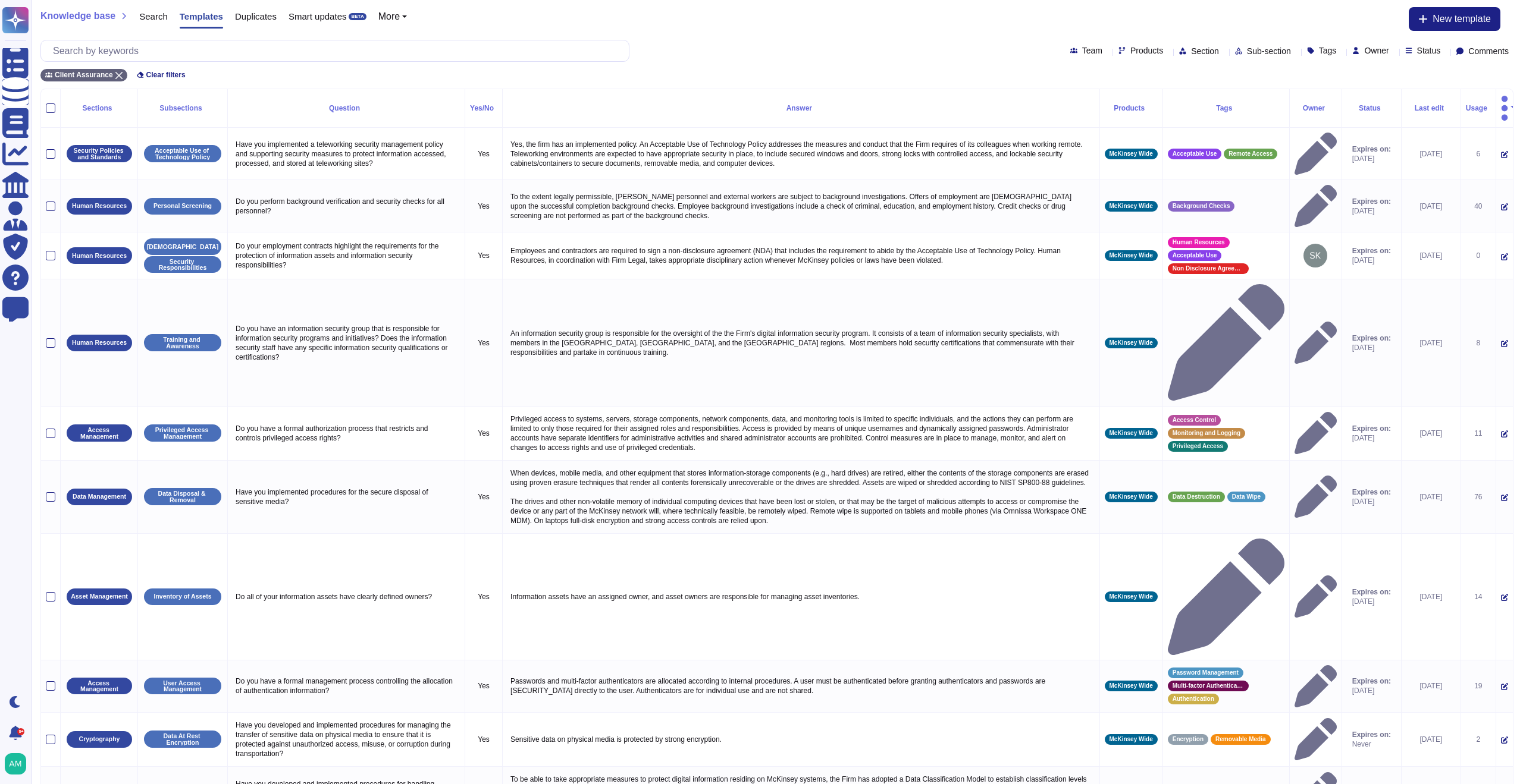
click at [1193, 54] on div "Team Products Section Sub-section Tags Owner Status Comments" at bounding box center [1292, 52] width 443 height 10
click at [1182, 52] on div "Section" at bounding box center [1202, 51] width 45 height 9
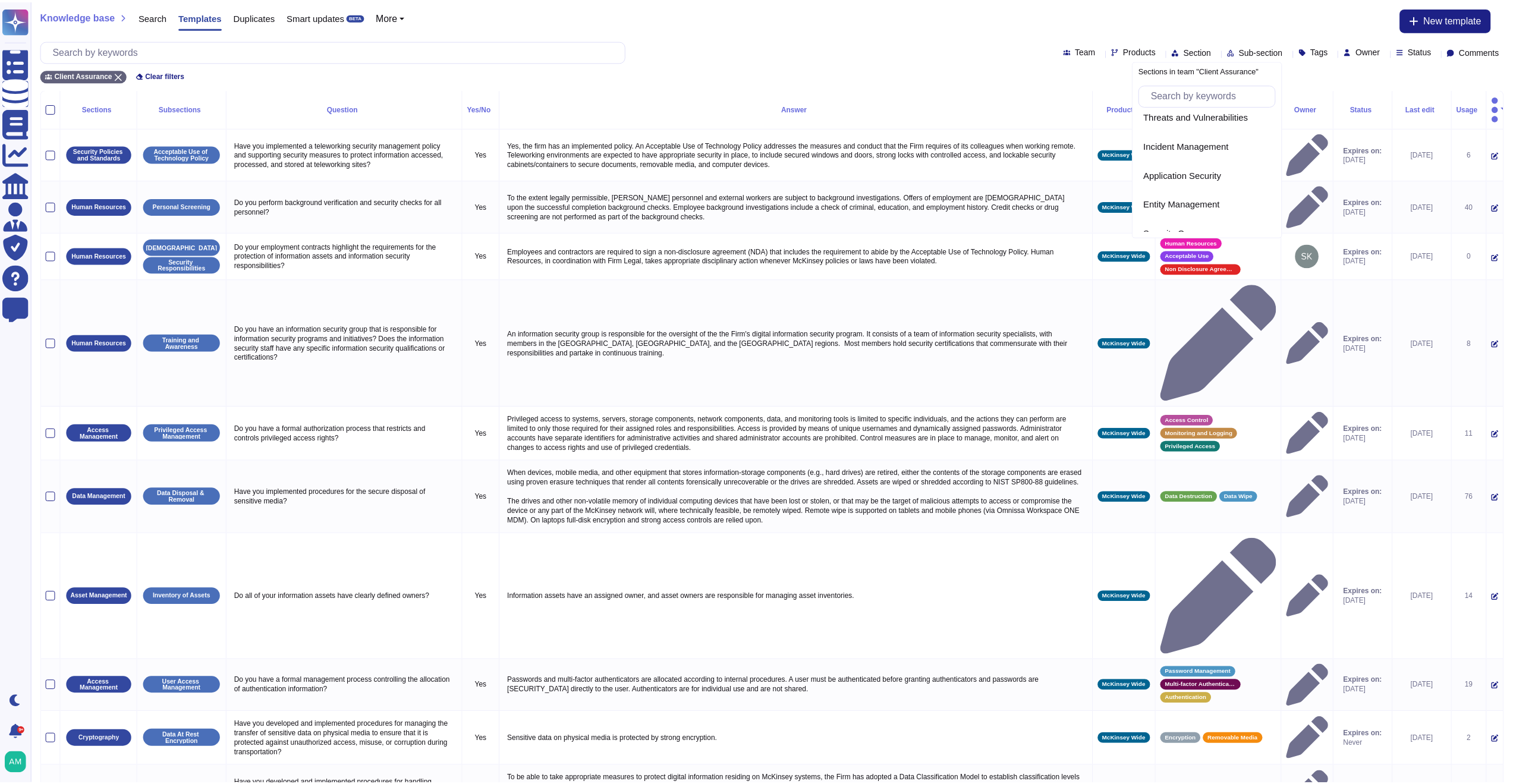
scroll to position [519, 0]
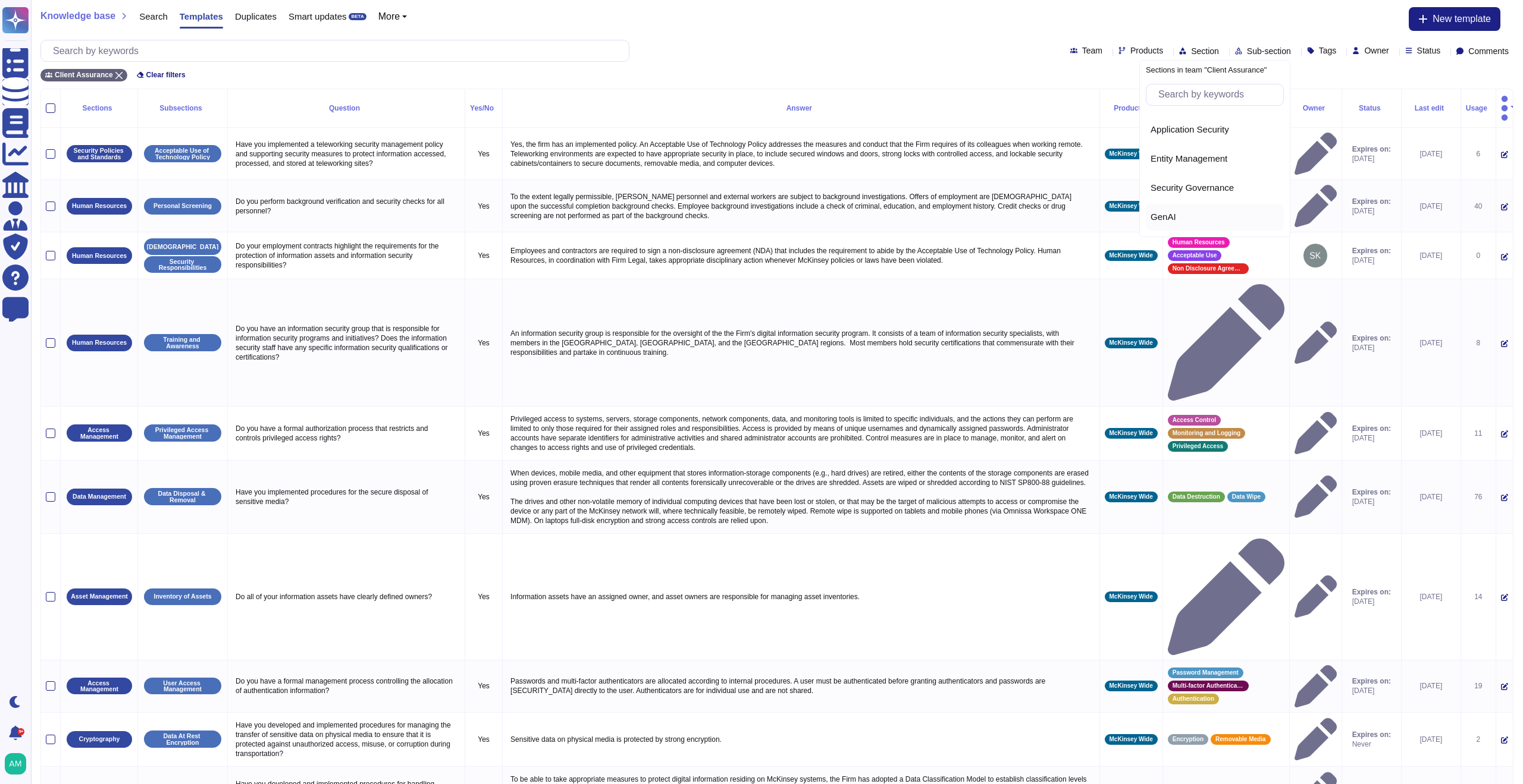
click at [1168, 215] on span "GenAI" at bounding box center [1163, 217] width 26 height 10
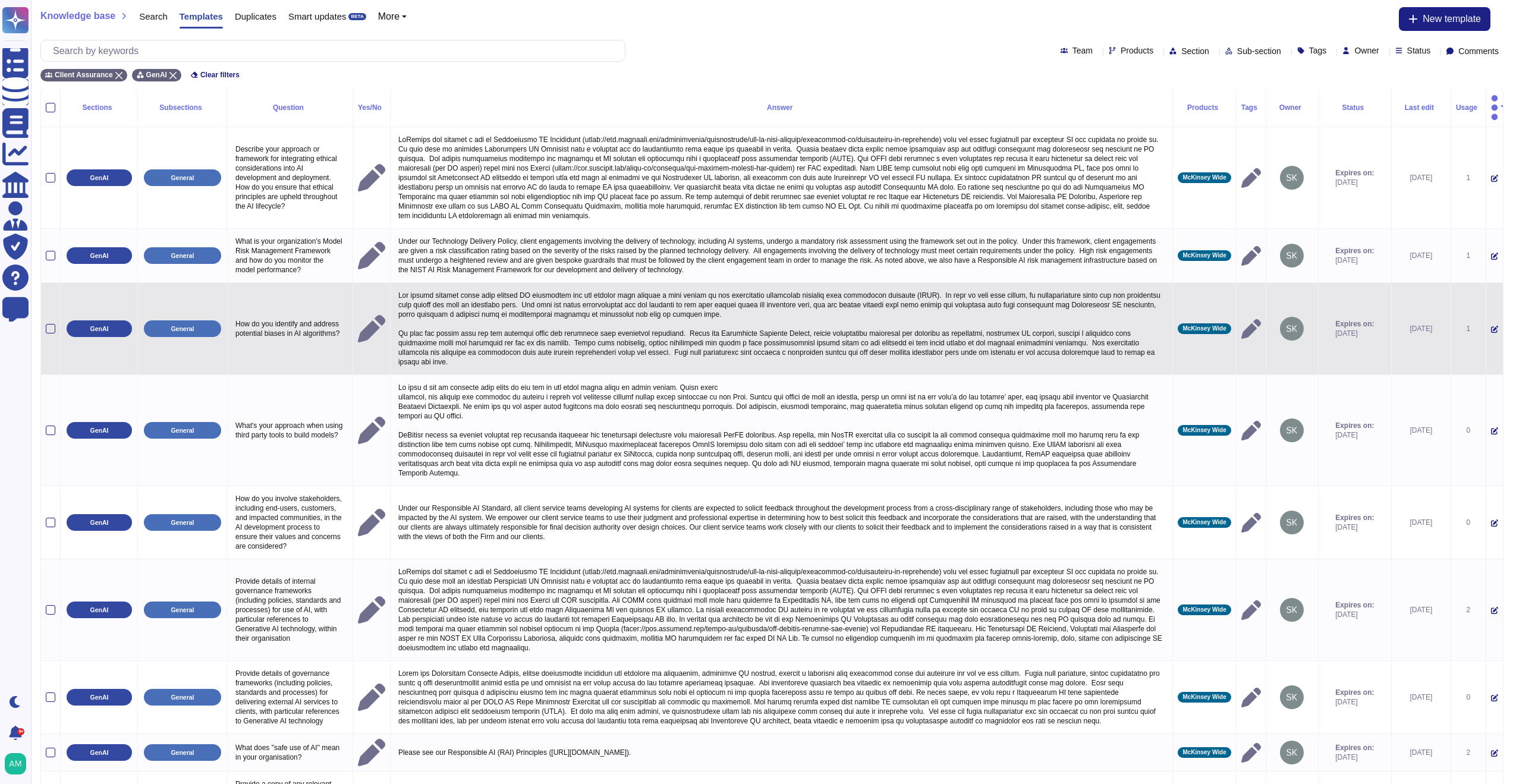
scroll to position [0, 0]
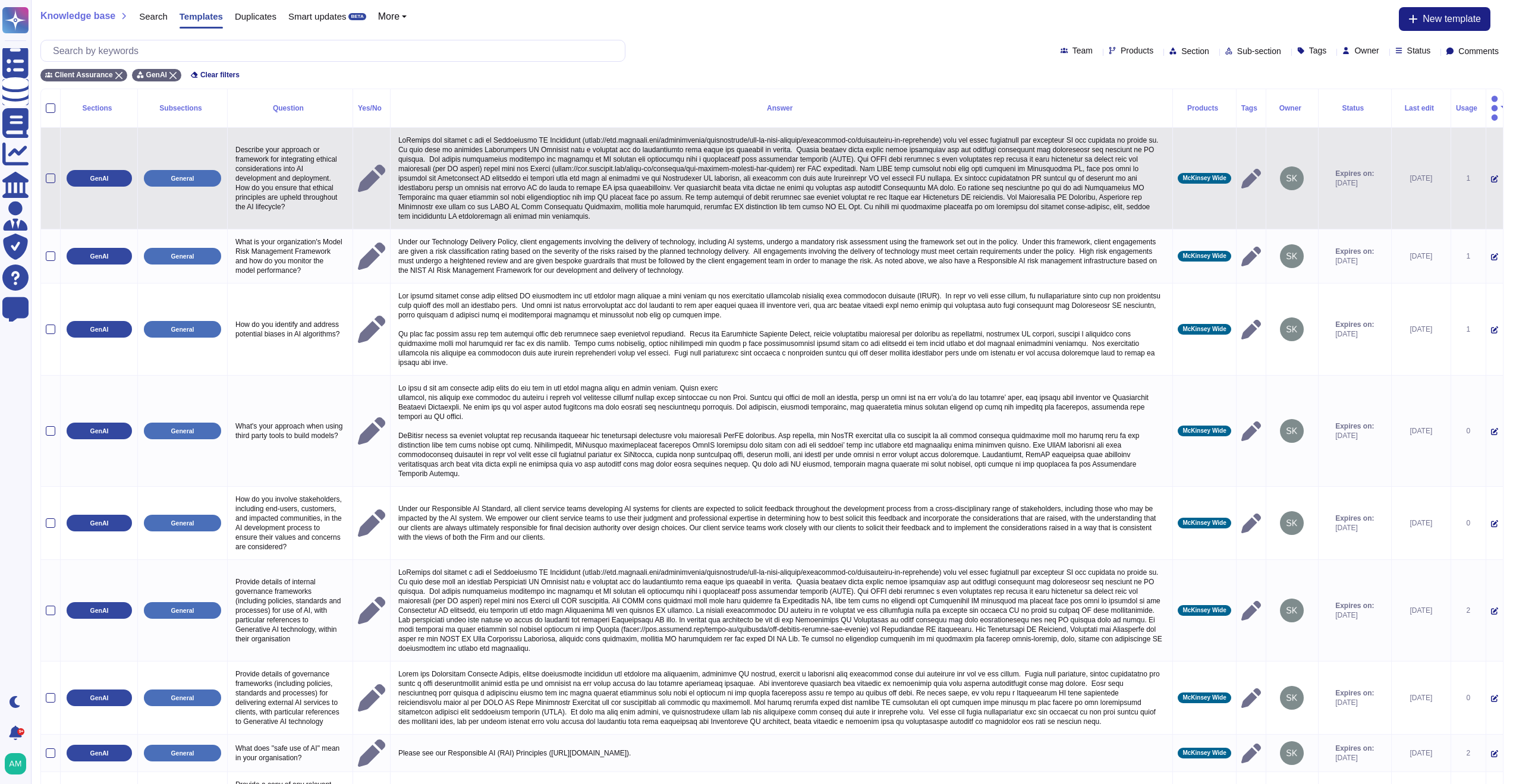
click at [295, 166] on p "Describe your approach or framework for integrating ethical considerations into…" at bounding box center [290, 178] width 116 height 72
type textarea "Describe your approach or framework for integrating ethical considerations into…"
drag, startPoint x: 284, startPoint y: 141, endPoint x: 230, endPoint y: 125, distance: 56.3
click at [230, 128] on td "Describe your approach or framework for integrating ethical considerations into…" at bounding box center [290, 179] width 125 height 102
click at [401, 132] on p at bounding box center [782, 178] width 773 height 92
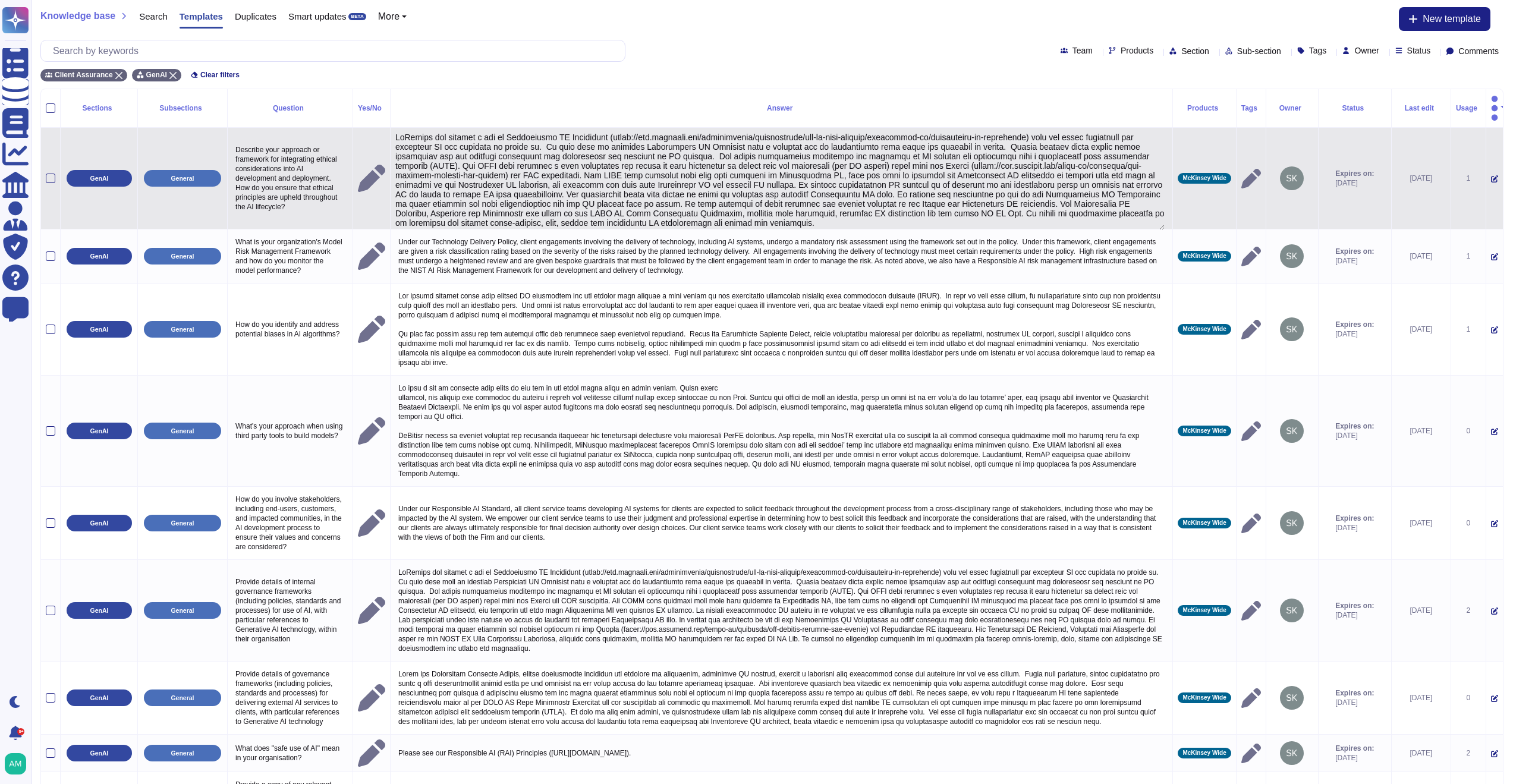
type textarea "McKinsey has adopted a set of Responsible AI Principles ([URL][DOMAIN_NAME]) th…"
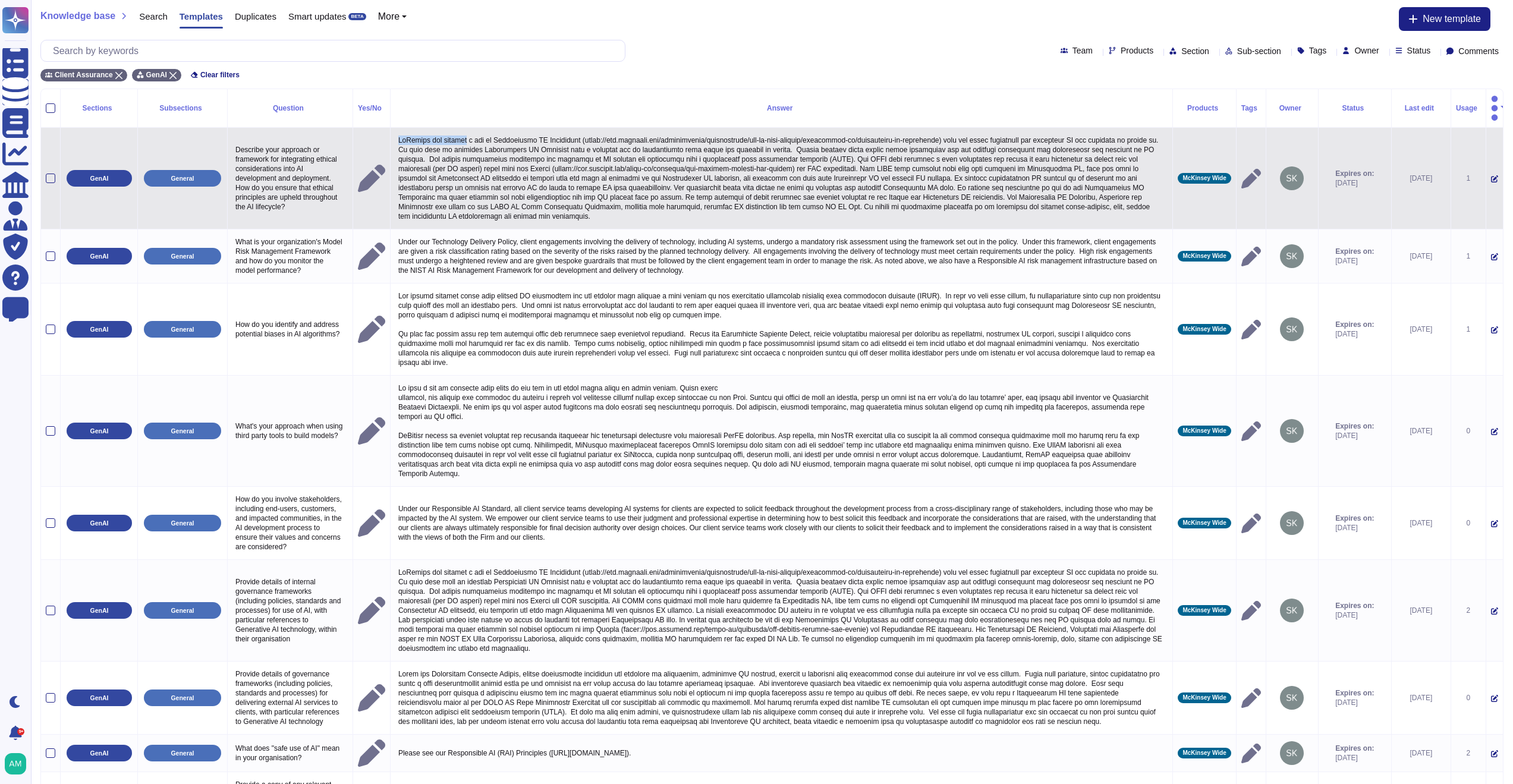
drag, startPoint x: 398, startPoint y: 123, endPoint x: 473, endPoint y: 128, distance: 75.2
click at [473, 128] on td at bounding box center [781, 179] width 783 height 102
copy p "McKinsey has adopted"
